Goal: Task Accomplishment & Management: Manage account settings

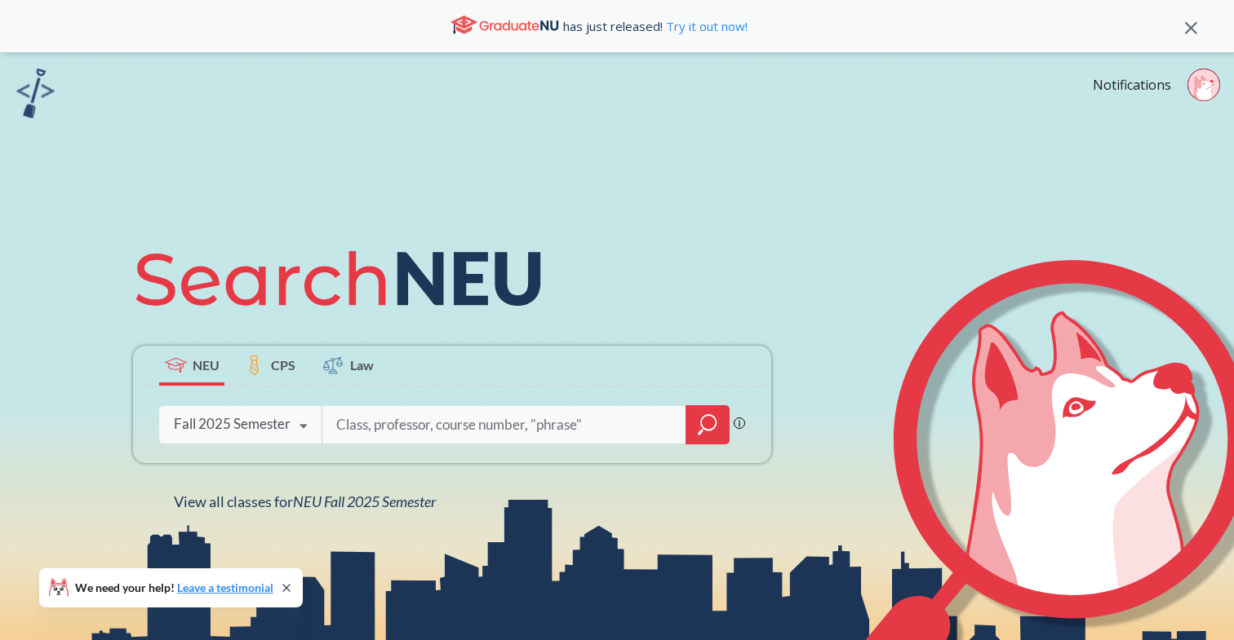
click at [476, 423] on input "search" at bounding box center [503, 425] width 339 height 34
type input "cs 3001"
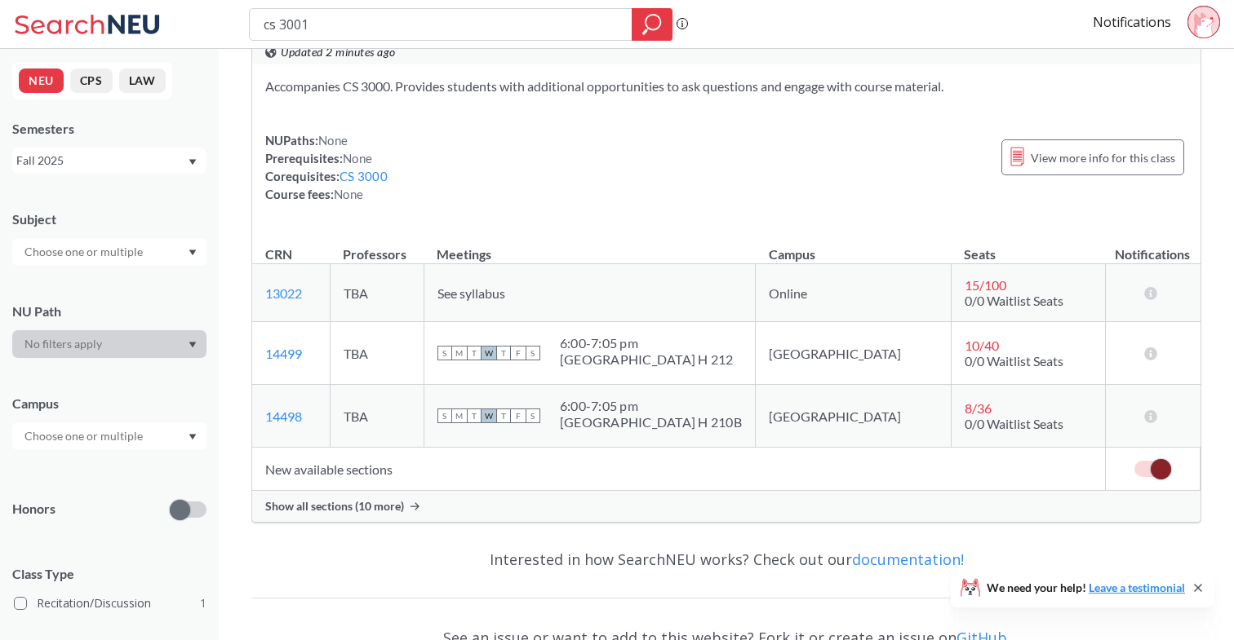
scroll to position [73, 0]
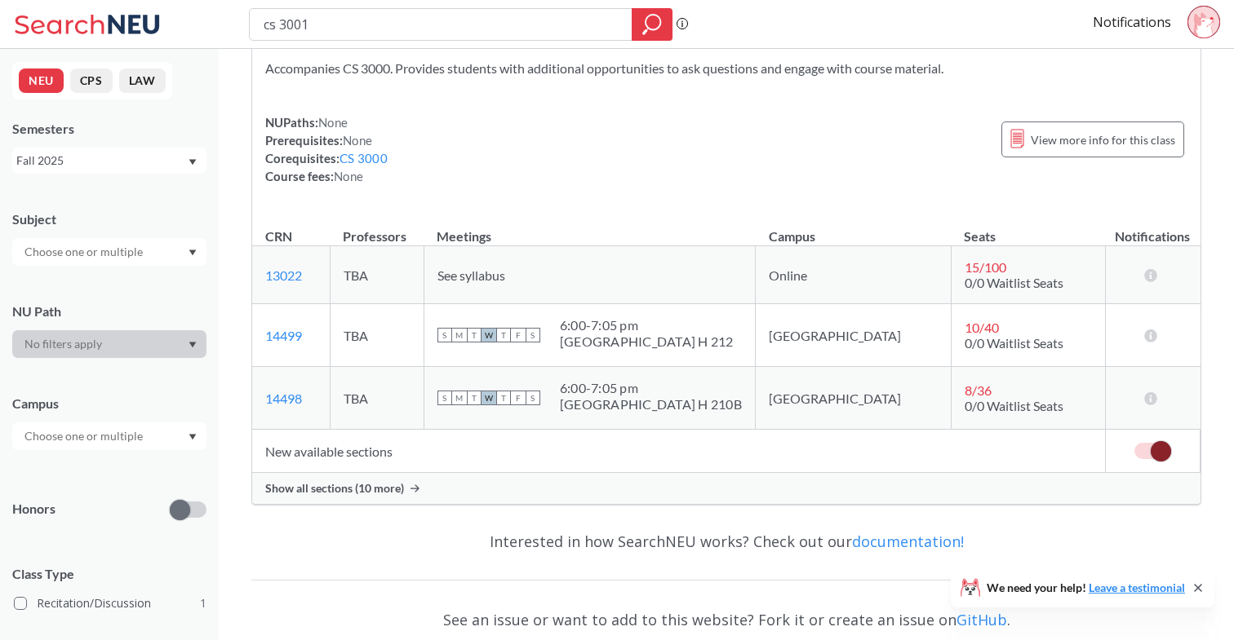
click at [342, 489] on span "Show all sections (10 more)" at bounding box center [334, 488] width 139 height 15
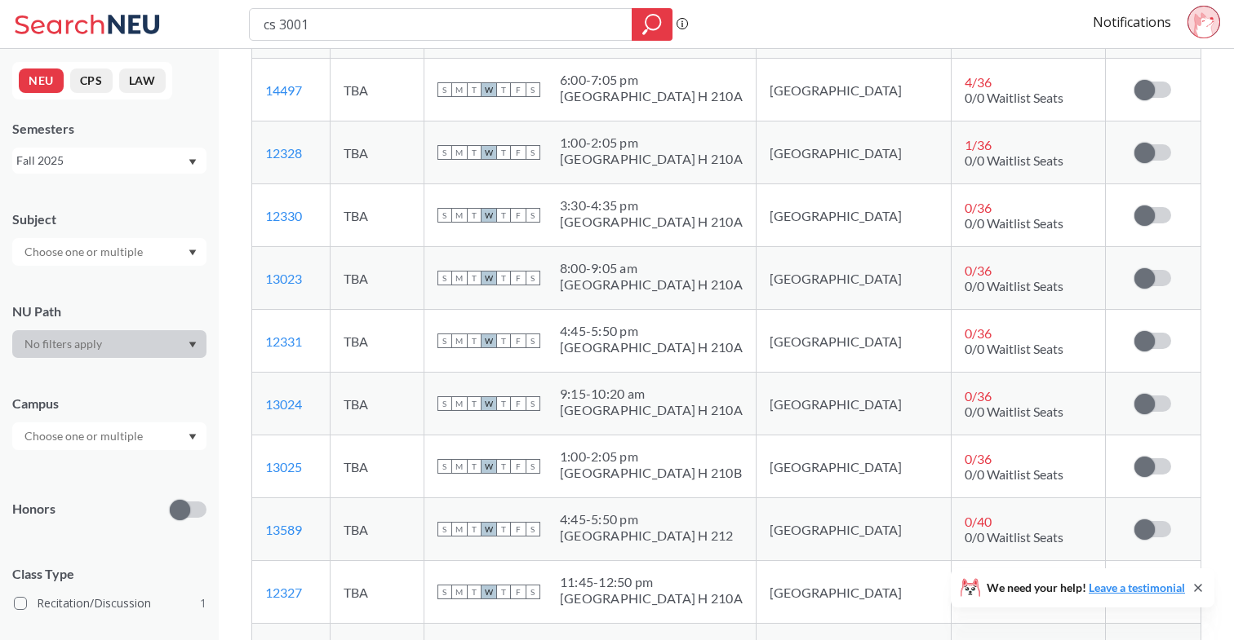
scroll to position [458, 0]
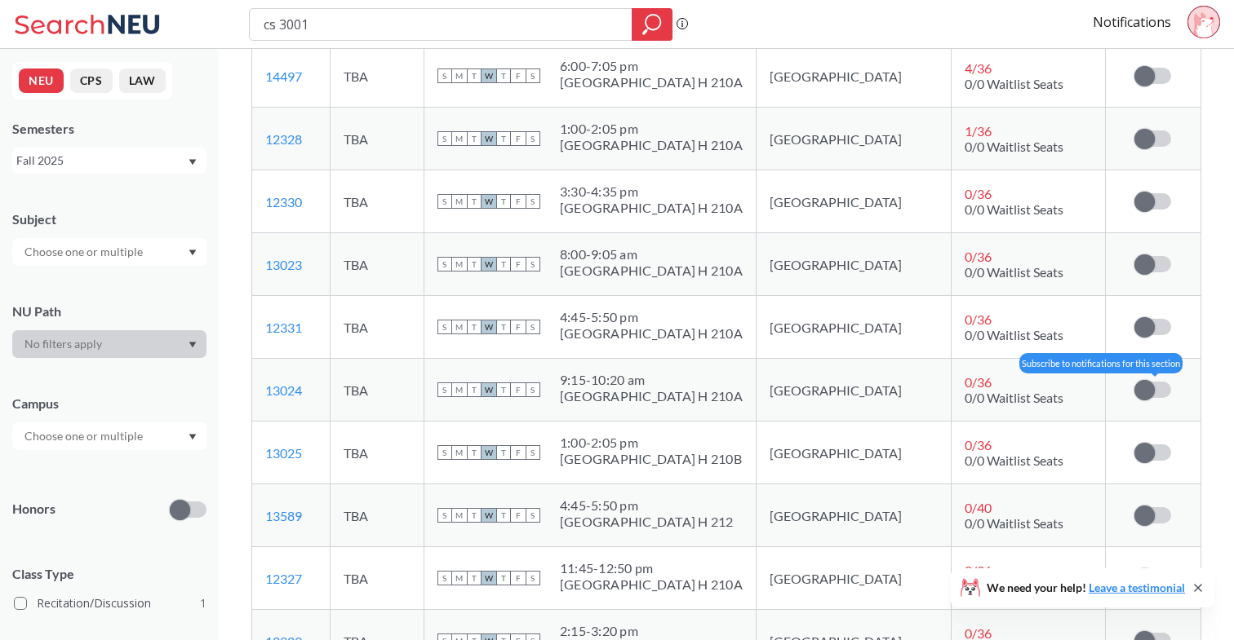
click at [1154, 388] on span at bounding box center [1144, 390] width 20 height 20
click at [1134, 382] on input "checkbox" at bounding box center [1134, 382] width 0 height 0
click at [1154, 388] on span at bounding box center [1160, 390] width 20 height 20
click at [1134, 382] on input "checkbox" at bounding box center [1134, 382] width 0 height 0
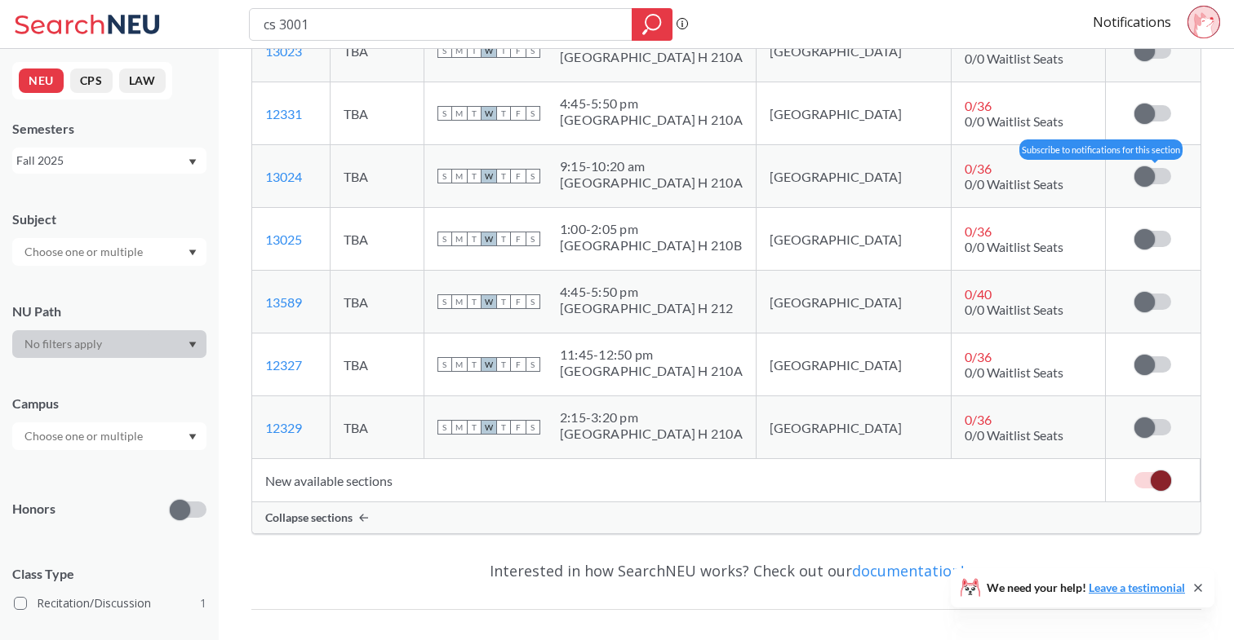
scroll to position [641, 0]
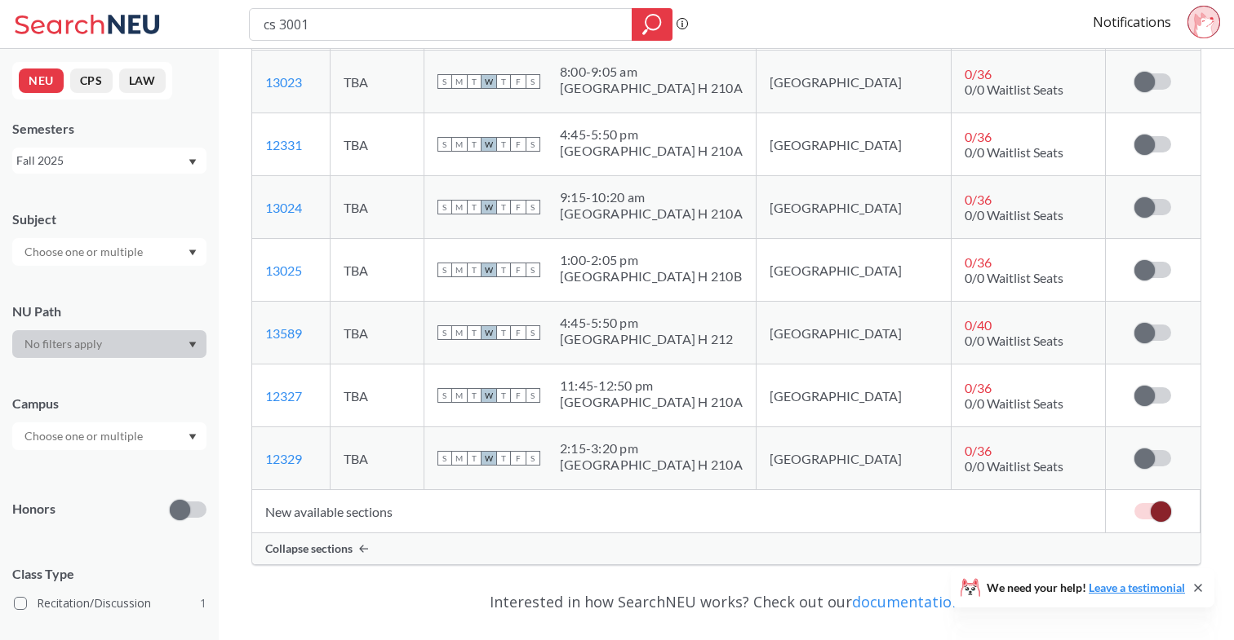
click at [1196, 585] on icon at bounding box center [1197, 588] width 13 height 13
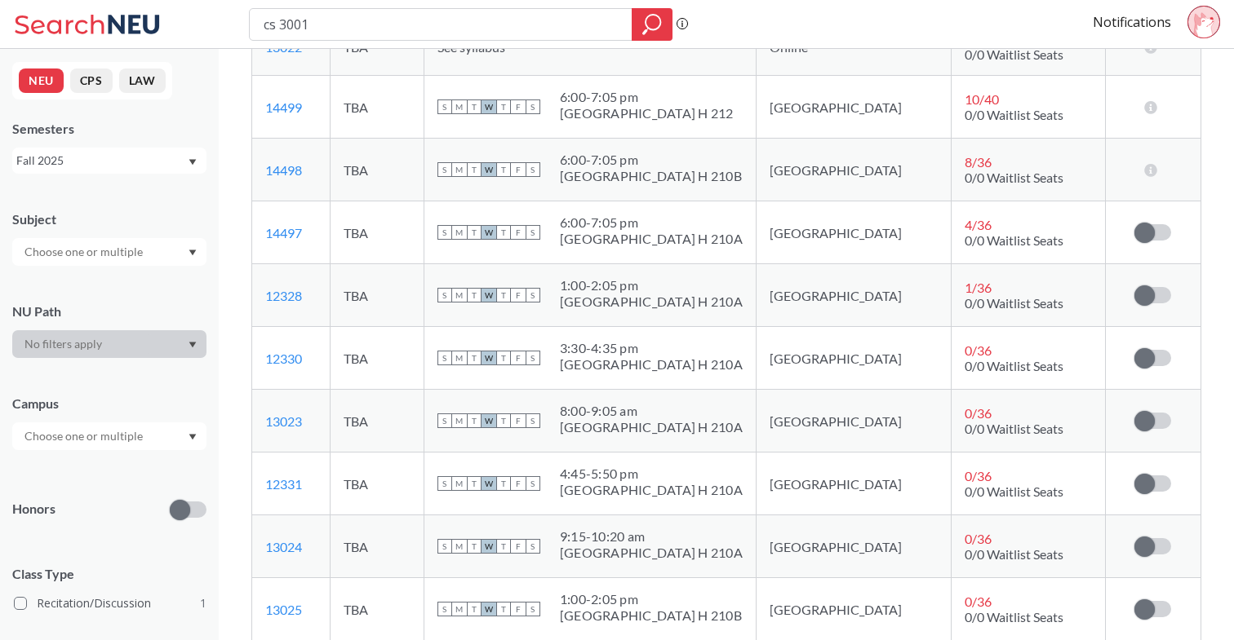
scroll to position [0, 0]
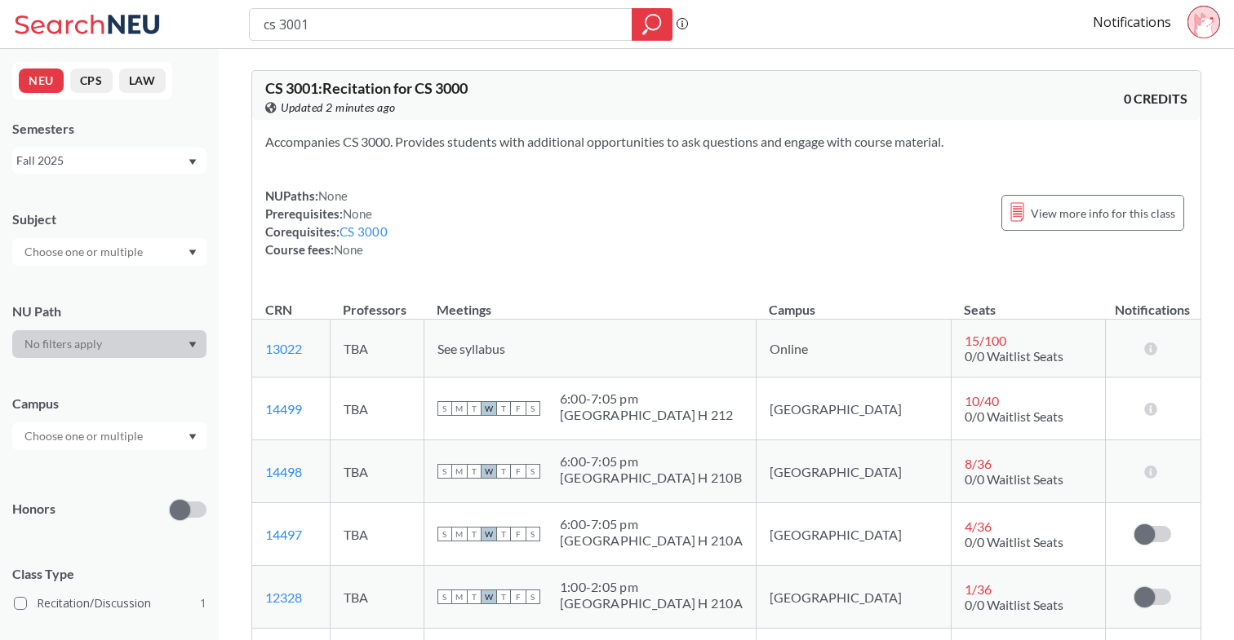
click at [185, 505] on span at bounding box center [180, 510] width 20 height 20
click at [170, 471] on input "checkbox" at bounding box center [170, 471] width 0 height 0
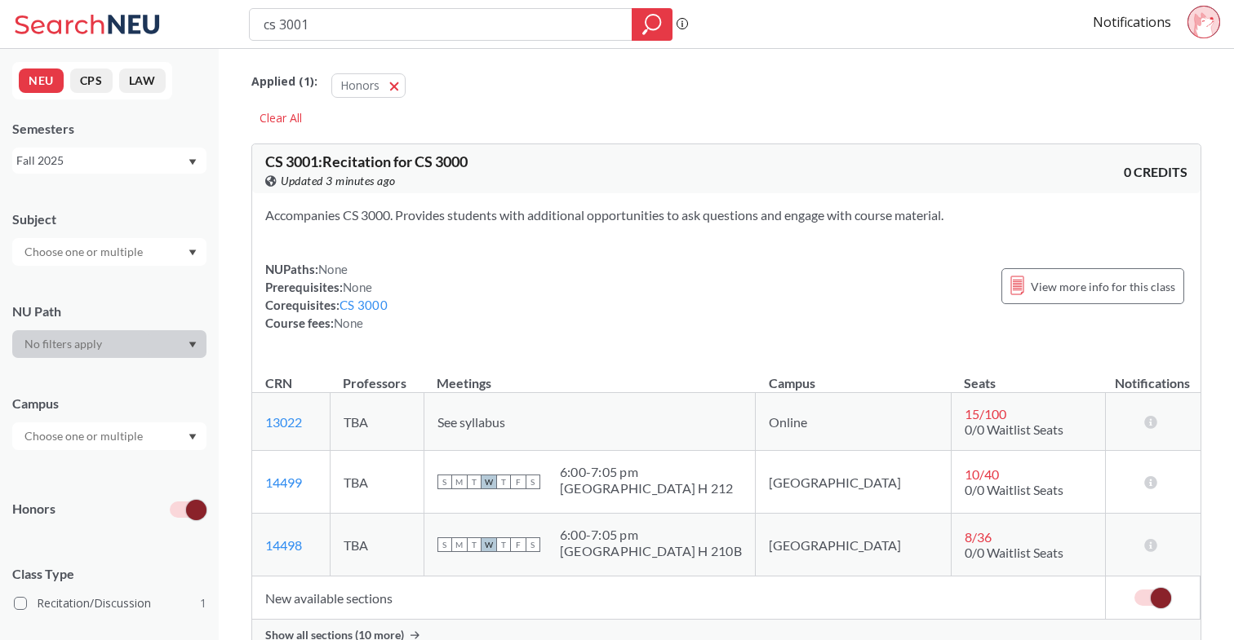
click at [185, 505] on label at bounding box center [188, 510] width 37 height 16
click at [170, 471] on input "checkbox" at bounding box center [170, 471] width 0 height 0
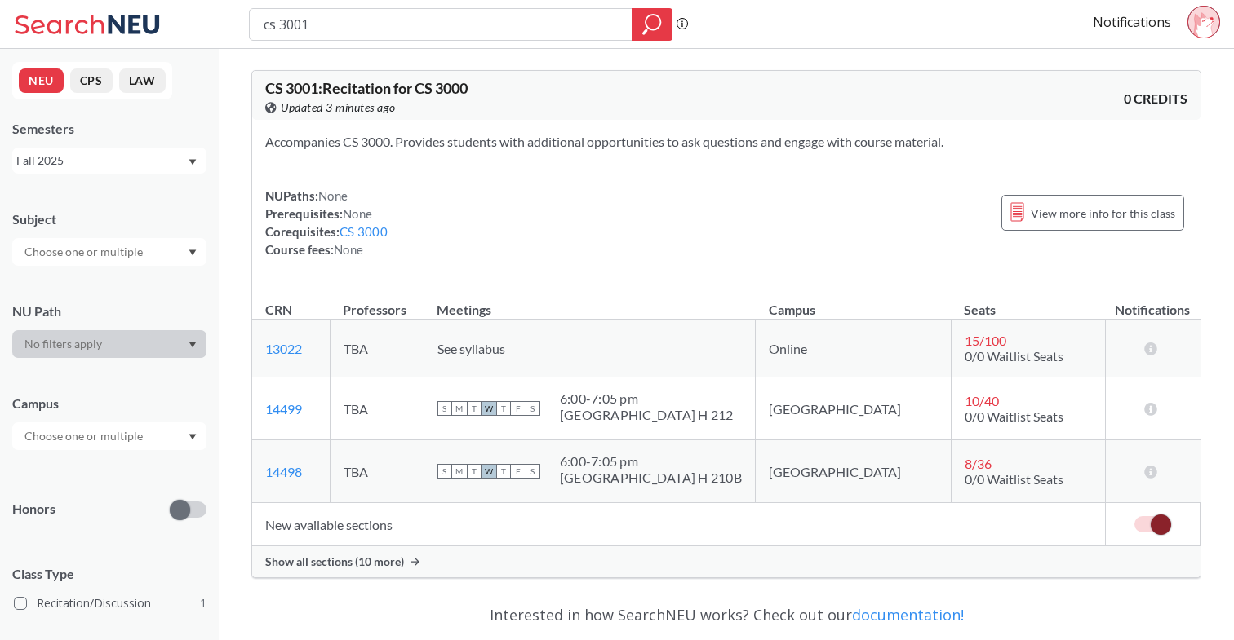
click at [185, 505] on span at bounding box center [180, 510] width 20 height 20
click at [170, 471] on input "checkbox" at bounding box center [170, 471] width 0 height 0
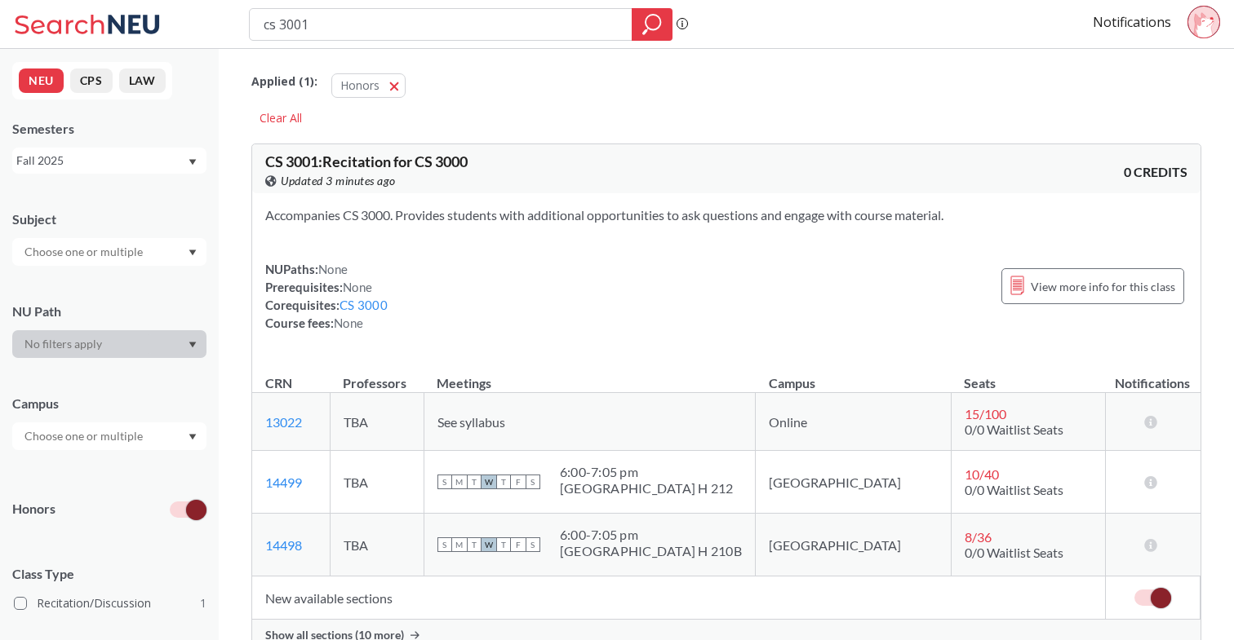
click at [185, 505] on label at bounding box center [188, 510] width 37 height 16
click at [170, 471] on input "checkbox" at bounding box center [170, 471] width 0 height 0
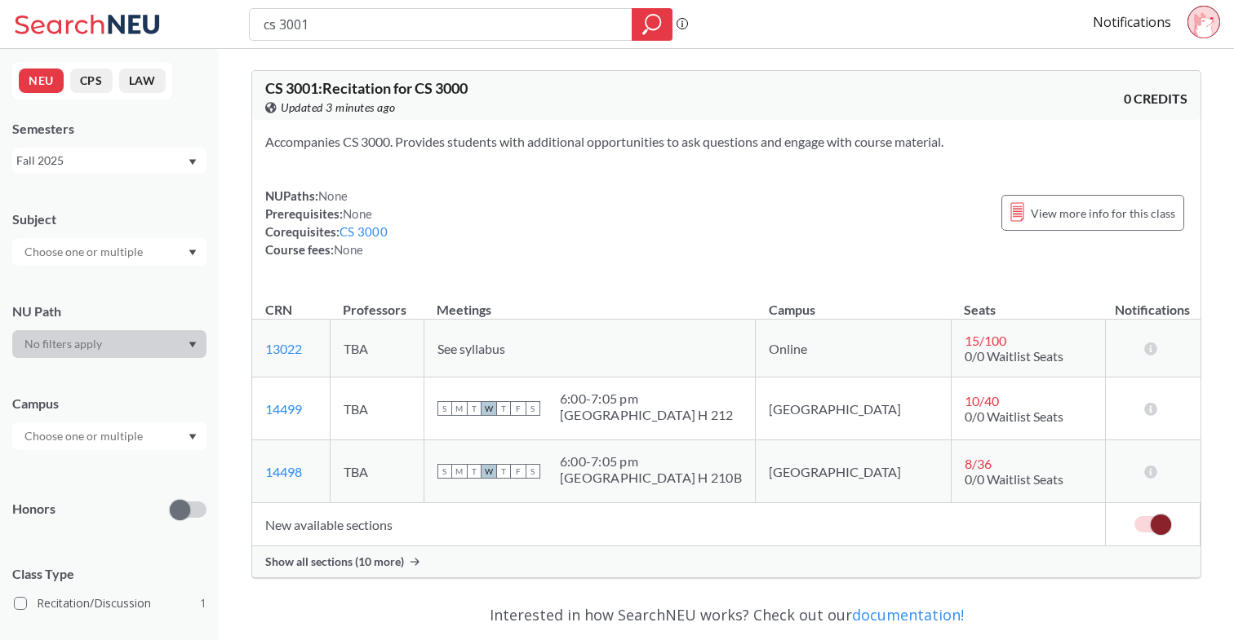
click at [185, 505] on span at bounding box center [180, 510] width 20 height 20
click at [170, 471] on input "checkbox" at bounding box center [170, 471] width 0 height 0
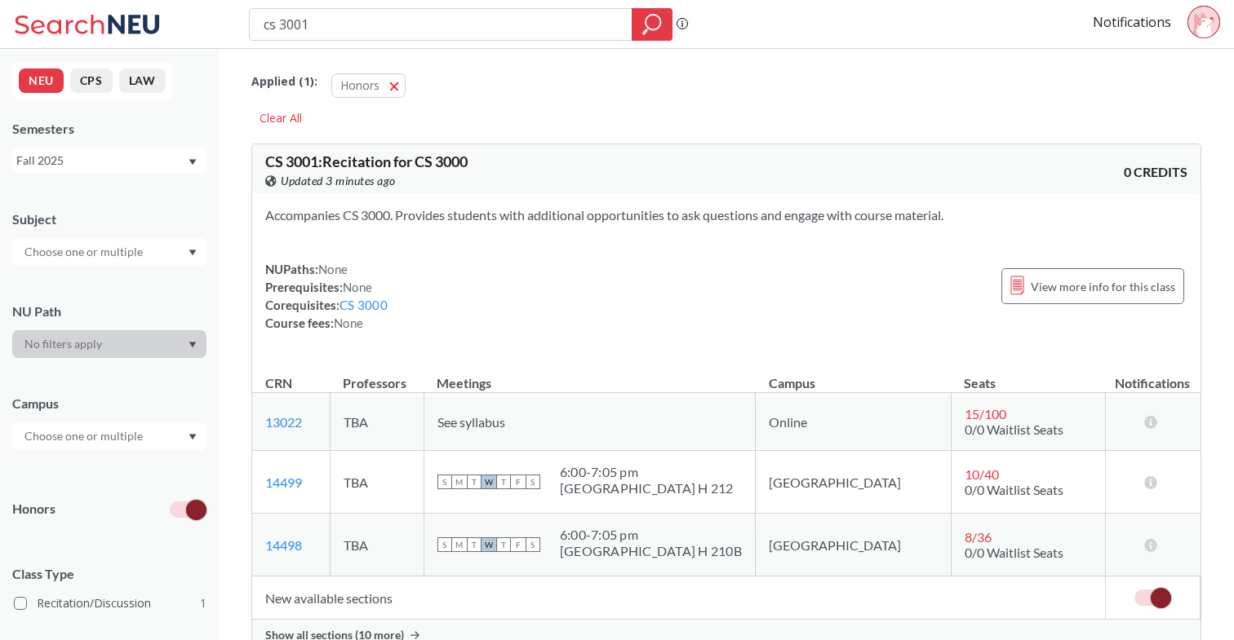
click at [185, 505] on label at bounding box center [188, 510] width 37 height 16
click at [170, 471] on input "checkbox" at bounding box center [170, 471] width 0 height 0
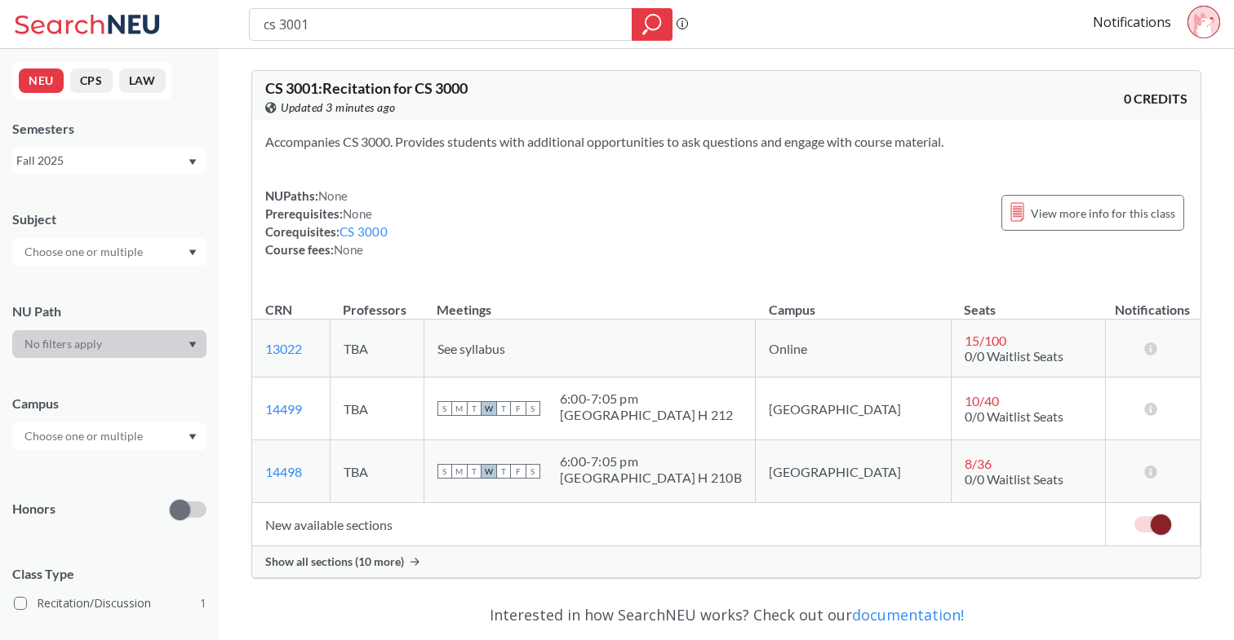
click at [173, 506] on span at bounding box center [180, 510] width 20 height 20
click at [170, 471] on input "checkbox" at bounding box center [170, 471] width 0 height 0
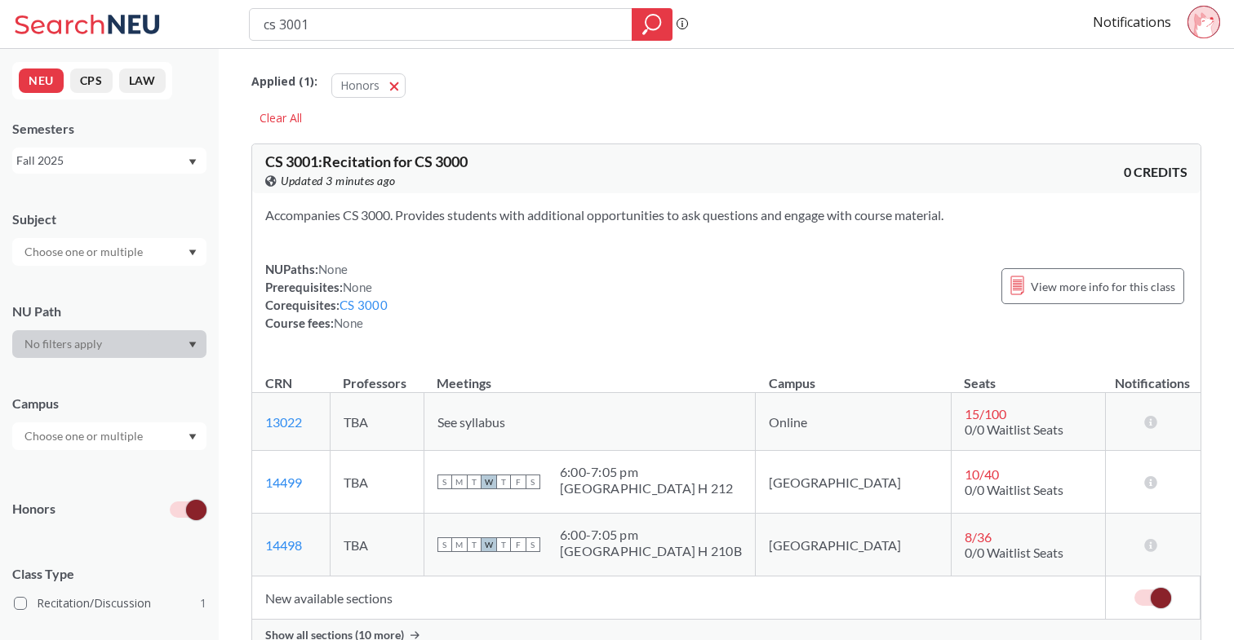
click at [173, 506] on label at bounding box center [188, 510] width 37 height 16
click at [170, 471] on input "checkbox" at bounding box center [170, 471] width 0 height 0
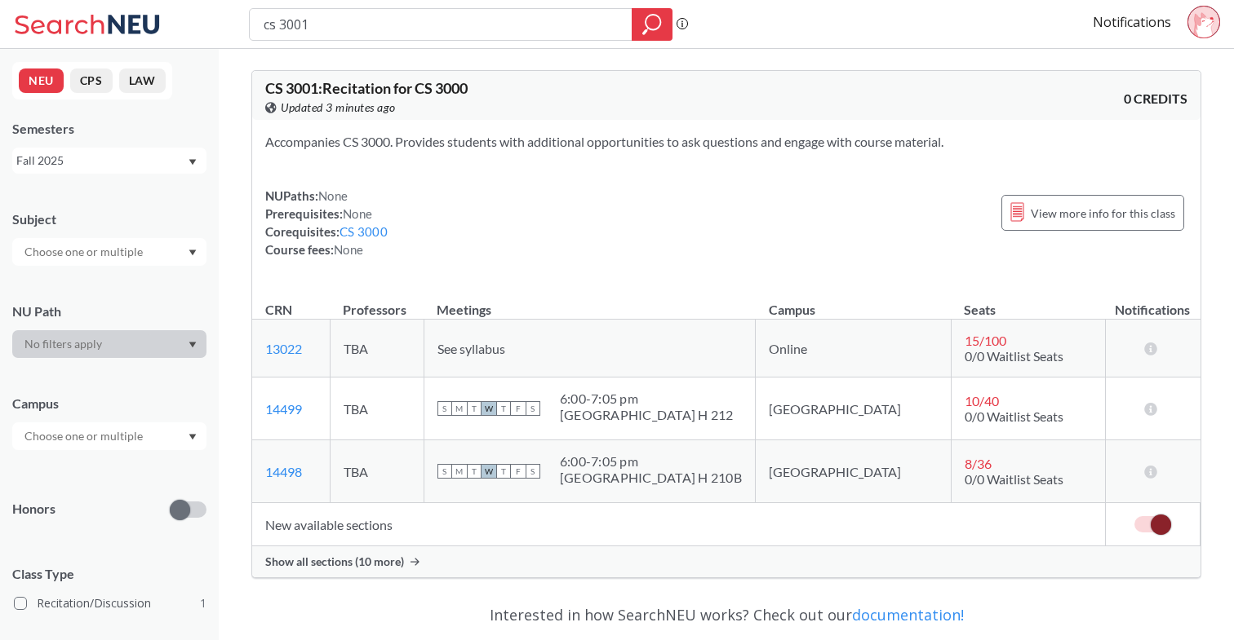
click at [395, 576] on div "Show all sections (10 more)" at bounding box center [726, 562] width 948 height 31
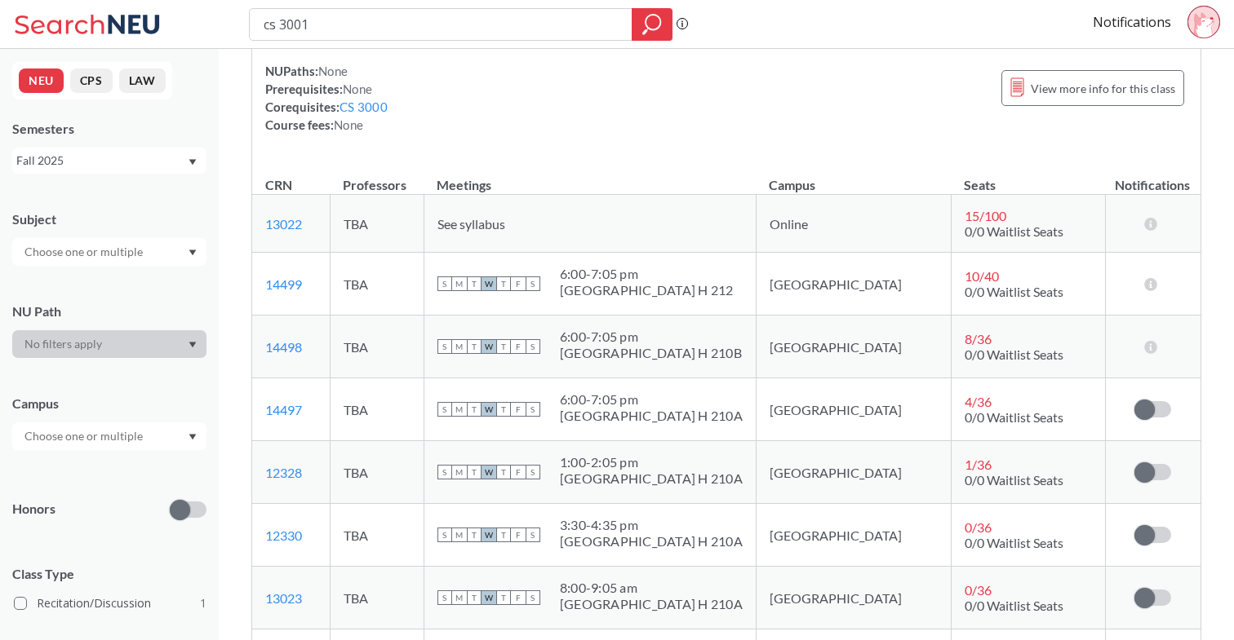
scroll to position [109, 0]
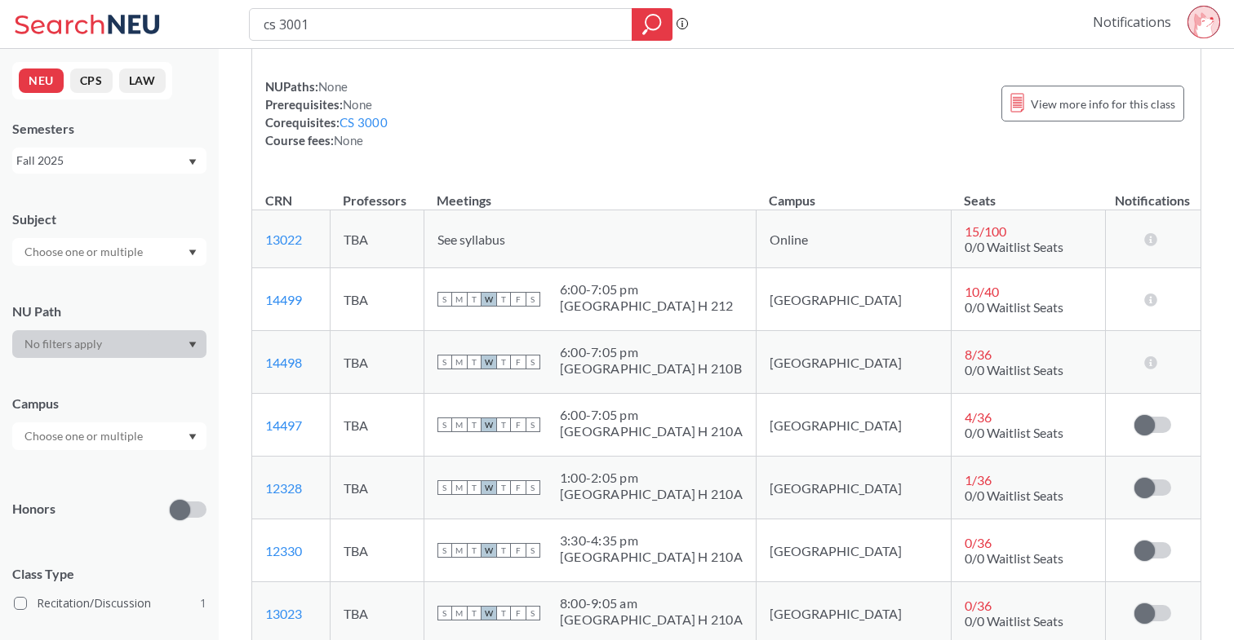
click at [1163, 19] on link "Notifications" at bounding box center [1131, 22] width 78 height 18
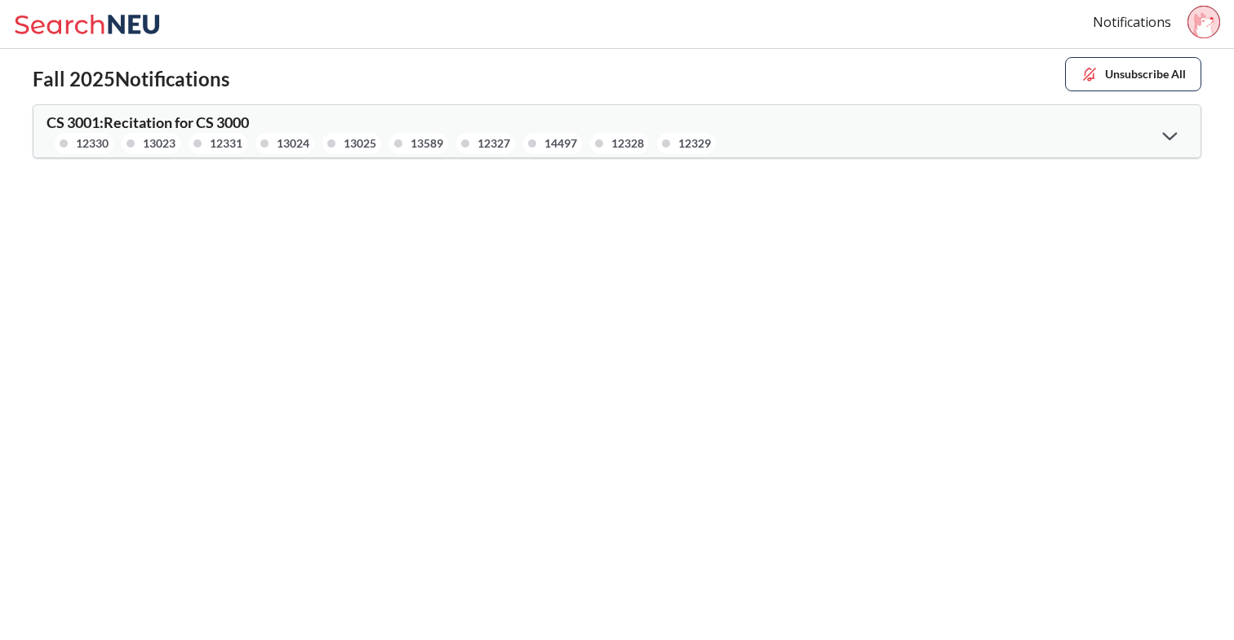
click at [1168, 133] on icon at bounding box center [1169, 136] width 15 height 8
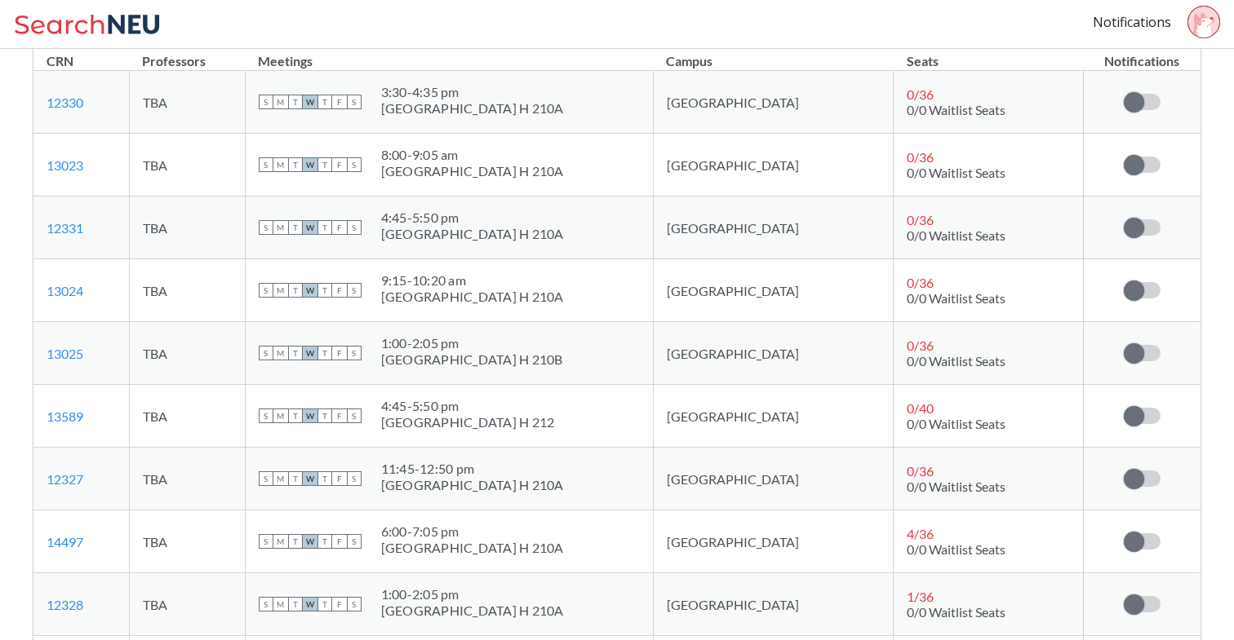
scroll to position [277, 0]
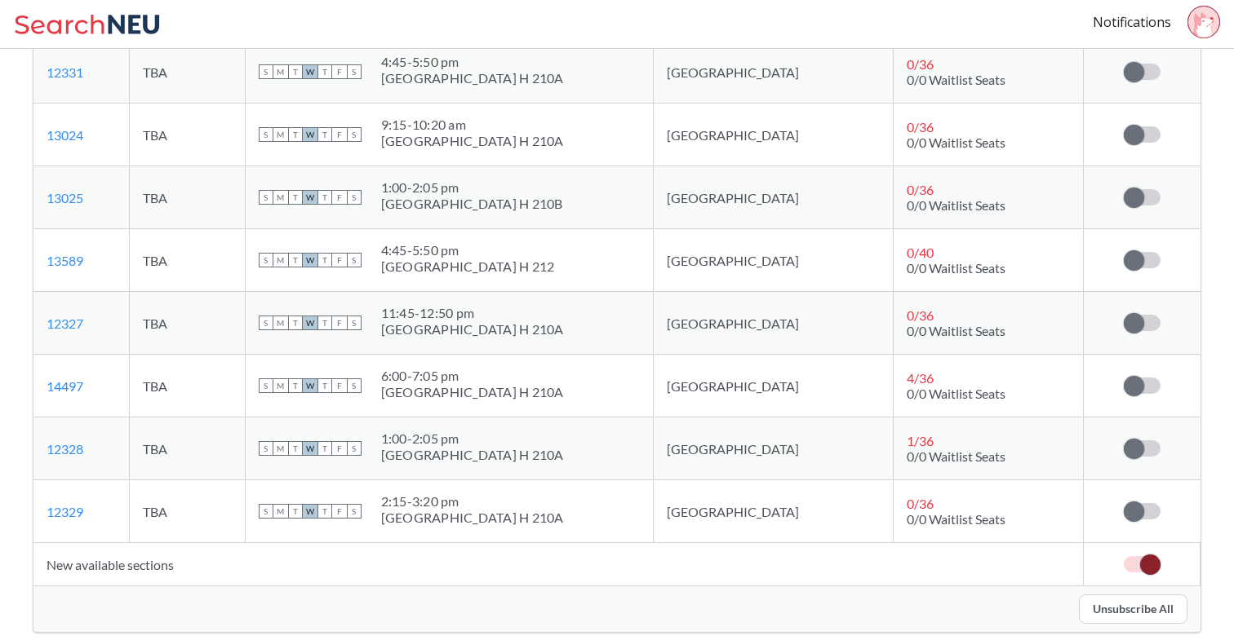
click at [1146, 565] on span at bounding box center [1150, 565] width 20 height 20
click at [1123, 556] on input "checkbox" at bounding box center [1123, 556] width 0 height 0
click at [1133, 605] on button "Unsubscribe All" at bounding box center [1133, 609] width 109 height 29
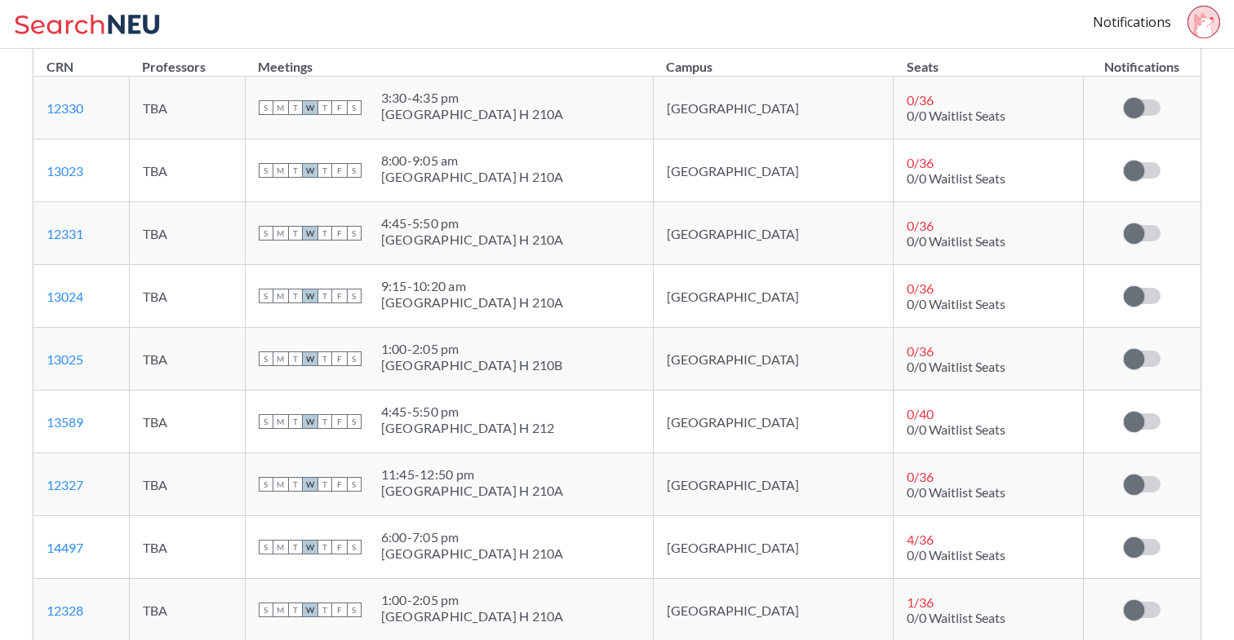
scroll to position [0, 0]
